Goal: Information Seeking & Learning: Learn about a topic

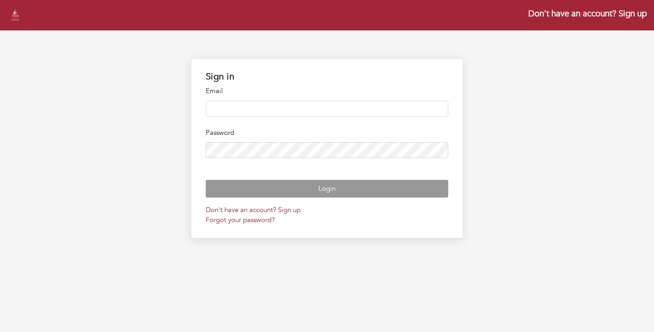
type input "**********"
click at [260, 108] on input "**********" at bounding box center [327, 109] width 243 height 16
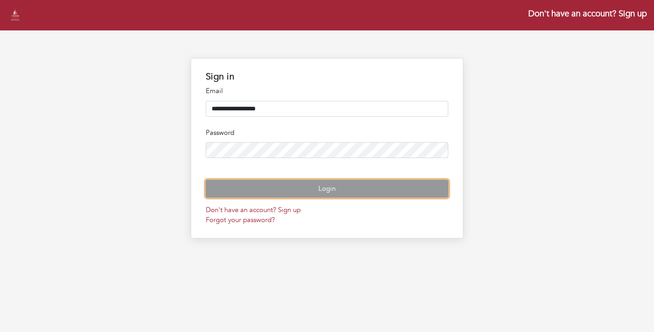
click at [299, 198] on button "Login" at bounding box center [327, 189] width 243 height 18
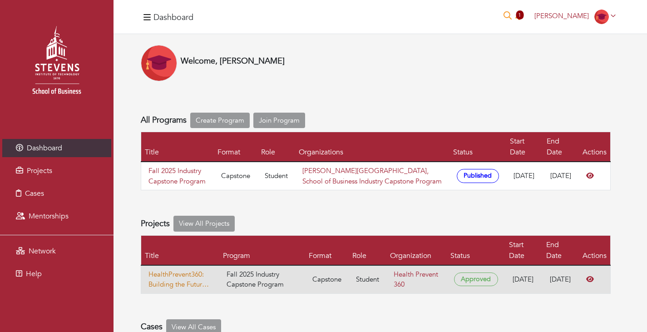
click at [198, 280] on link "HealthPrevent360: Building the Future of Preventive Care— Long-term Health, Lon…" at bounding box center [181, 279] width 64 height 20
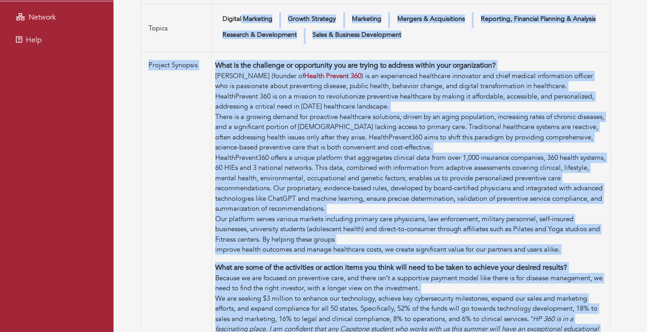
scroll to position [134, 0]
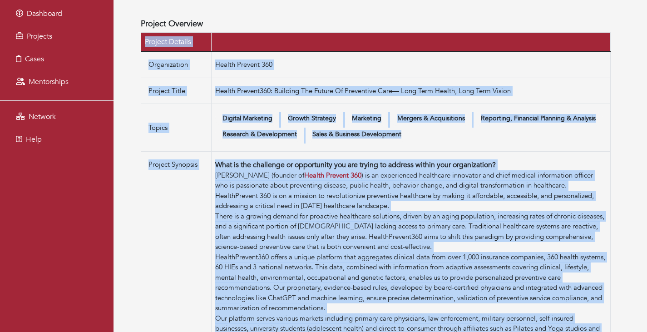
drag, startPoint x: 322, startPoint y: 202, endPoint x: 212, endPoint y: -21, distance: 248.0
click at [212, 0] on html "Dashboard Projects Cases Mentorships Network Help Programs Fall 2025 Industry C…" at bounding box center [323, 252] width 647 height 772
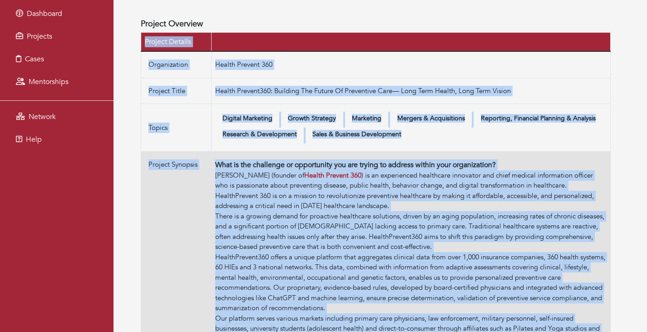
click at [257, 163] on p "What is the challenge or opportunity you are trying to address within your orga…" at bounding box center [410, 164] width 391 height 11
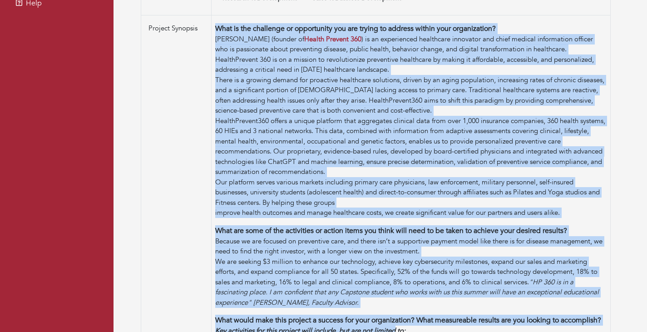
scroll to position [440, 0]
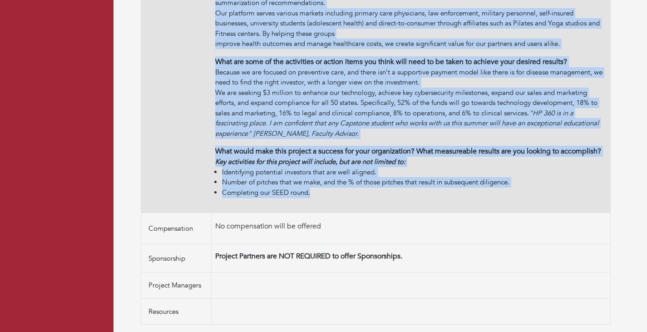
drag, startPoint x: 215, startPoint y: 162, endPoint x: 336, endPoint y: 210, distance: 129.6
click at [336, 210] on td "What is the challenge or opportunity you are trying to address within your orga…" at bounding box center [411, 29] width 399 height 367
copy td "Lore ip dol sitametco ad elitseddoei tem inc utlabo et dolorem aliqua enim admi…"
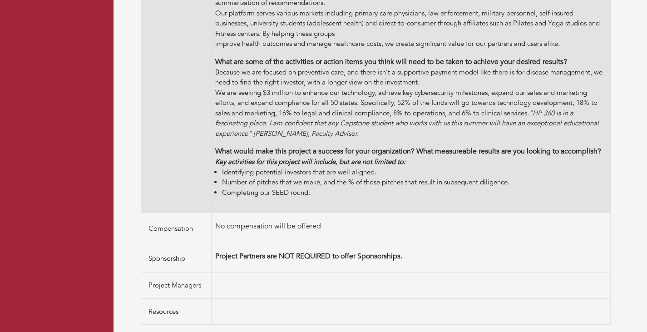
click at [181, 156] on td "Project Synopsis" at bounding box center [176, 29] width 70 height 367
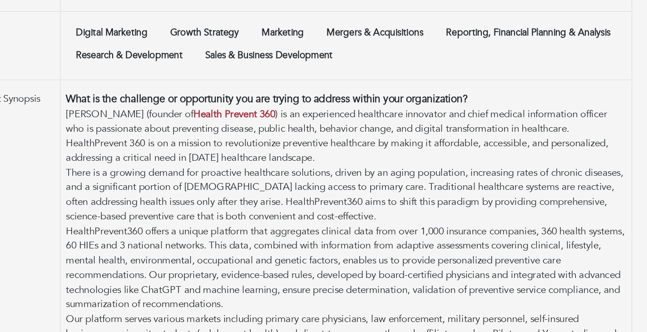
scroll to position [215, 0]
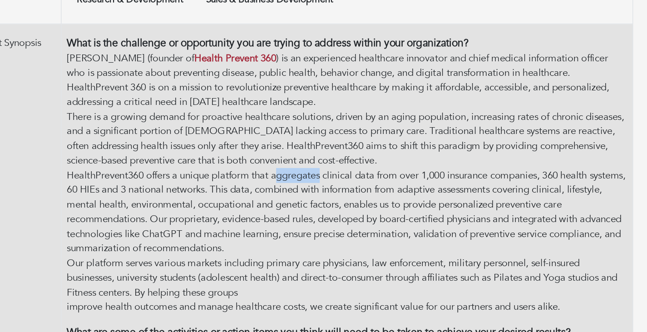
drag, startPoint x: 394, startPoint y: 176, endPoint x: 363, endPoint y: 178, distance: 31.0
click at [363, 178] on div "HealthPrevent360 offers a unique platform that aggregates clinical data from ov…" at bounding box center [410, 202] width 391 height 61
drag, startPoint x: 395, startPoint y: 177, endPoint x: 360, endPoint y: 179, distance: 35.0
click at [360, 179] on div "HealthPrevent360 offers a unique platform that aggregates clinical data from ov…" at bounding box center [410, 202] width 391 height 61
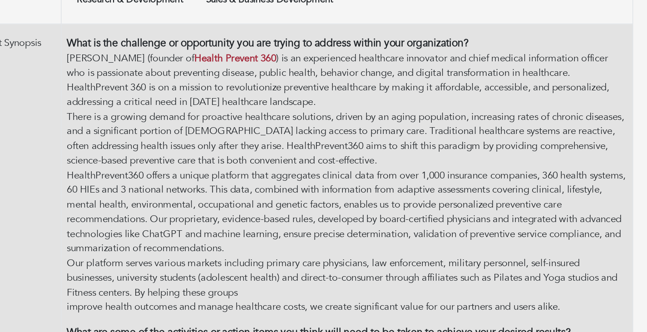
click at [332, 158] on div "There is a growing demand for proactive healthcare solutions, driven by an agin…" at bounding box center [410, 151] width 391 height 41
drag, startPoint x: 253, startPoint y: 188, endPoint x: 265, endPoint y: 187, distance: 11.8
click at [265, 187] on div "HealthPrevent360 offers a unique platform that aggregates clinical data from ov…" at bounding box center [410, 202] width 391 height 61
copy div "HIEs"
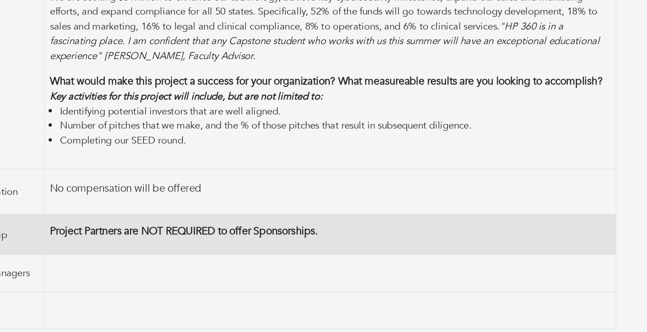
scroll to position [434, 0]
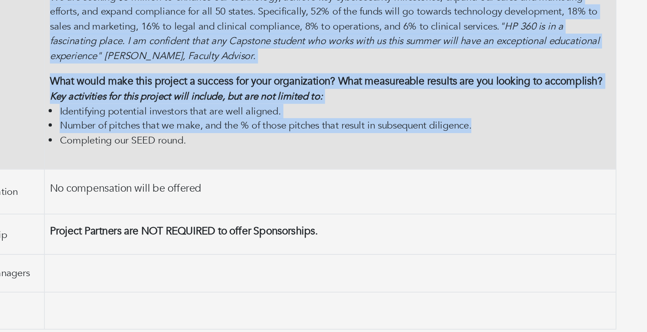
drag, startPoint x: 535, startPoint y: 183, endPoint x: 201, endPoint y: 191, distance: 333.4
click at [201, 191] on tr "Project Synopsis What is the challenge or opportunity you are trying to address…" at bounding box center [376, 34] width 470 height 367
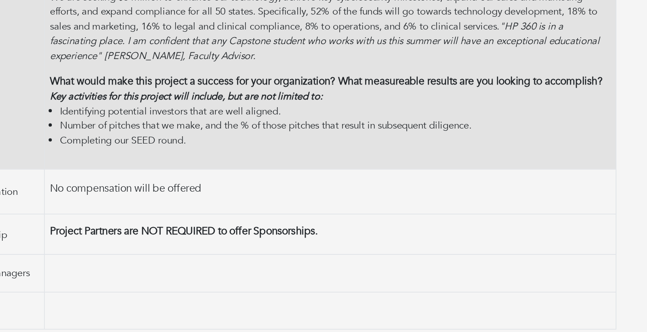
click at [461, 201] on li "Completing our SEED round." at bounding box center [414, 198] width 385 height 10
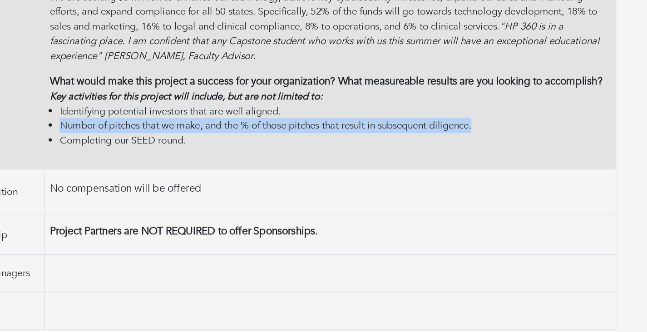
drag, startPoint x: 527, startPoint y: 191, endPoint x: 218, endPoint y: 188, distance: 308.4
click at [218, 188] on ul "Identifying potential investors that are well aligned. Number of pitches that w…" at bounding box center [410, 188] width 391 height 31
copy li "Number of pitches that we make, and the % of those pitches that result in subse…"
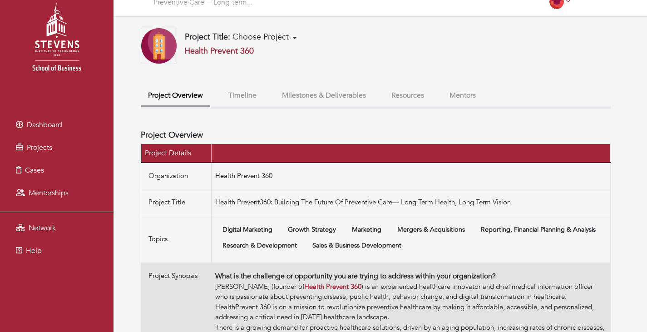
scroll to position [0, 0]
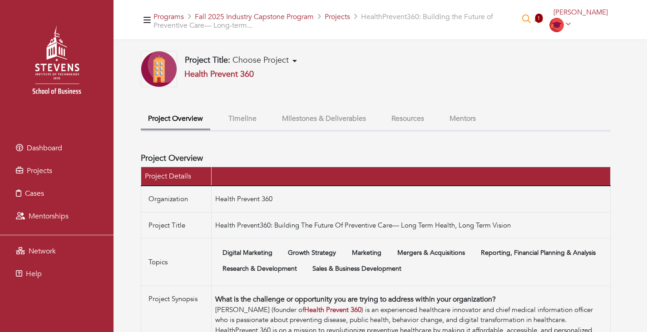
click at [255, 116] on button "Timeline" at bounding box center [242, 119] width 43 height 20
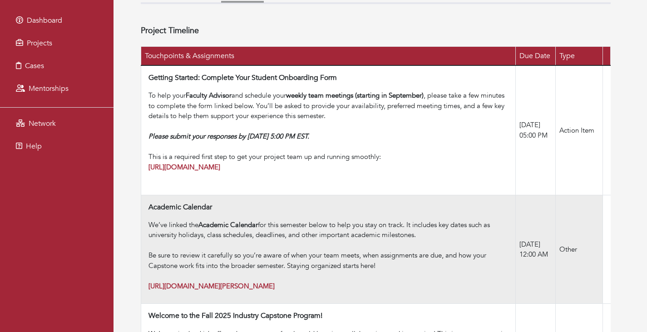
scroll to position [107, 0]
